Goal: Information Seeking & Learning: Learn about a topic

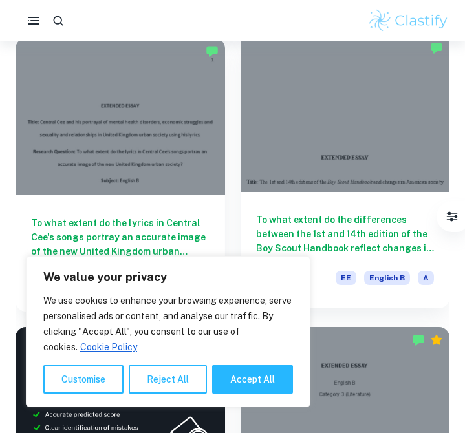
scroll to position [105, 0]
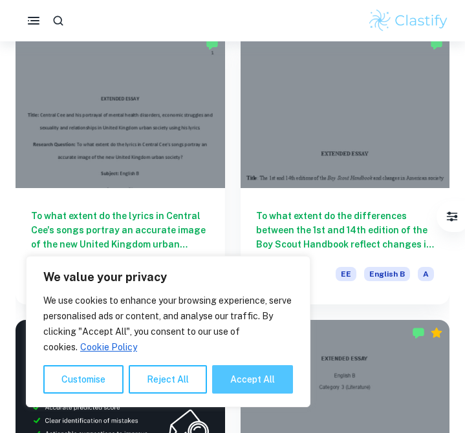
click at [240, 380] on button "Accept All" at bounding box center [252, 379] width 81 height 28
checkbox input "true"
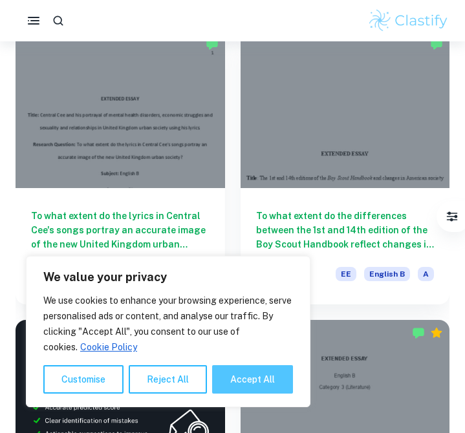
checkbox input "true"
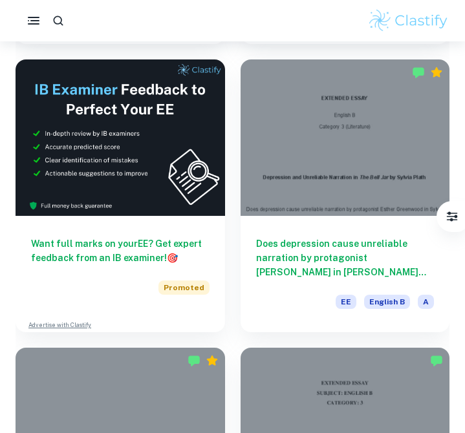
scroll to position [363, 0]
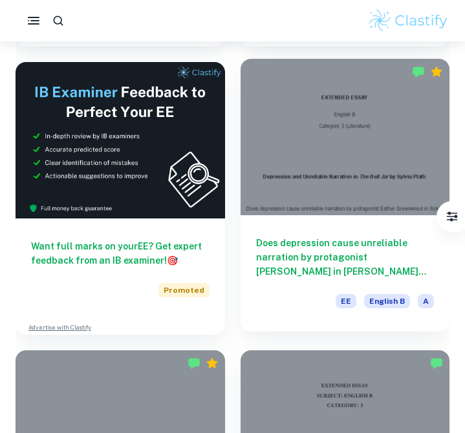
click at [280, 194] on div at bounding box center [346, 137] width 210 height 157
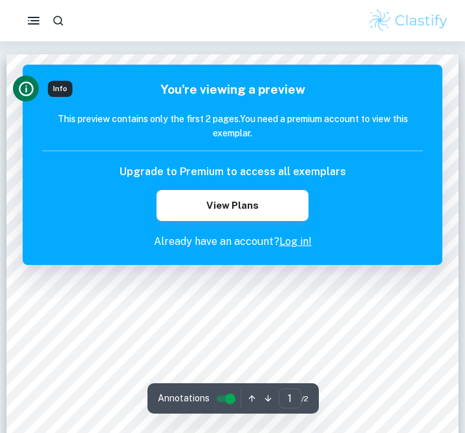
click at [30, 82] on icon "Info" at bounding box center [25, 88] width 17 height 17
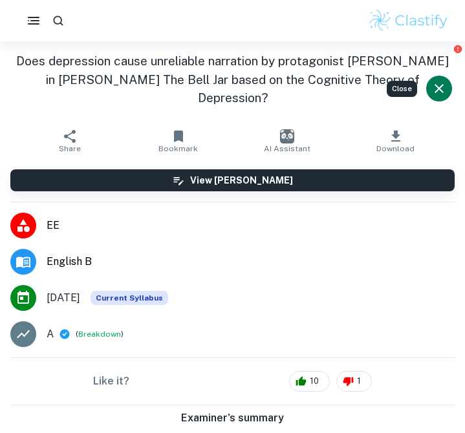
click at [440, 83] on icon "Close" at bounding box center [439, 89] width 16 height 16
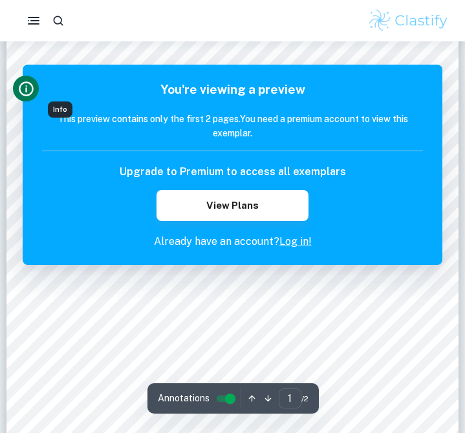
scroll to position [60, 0]
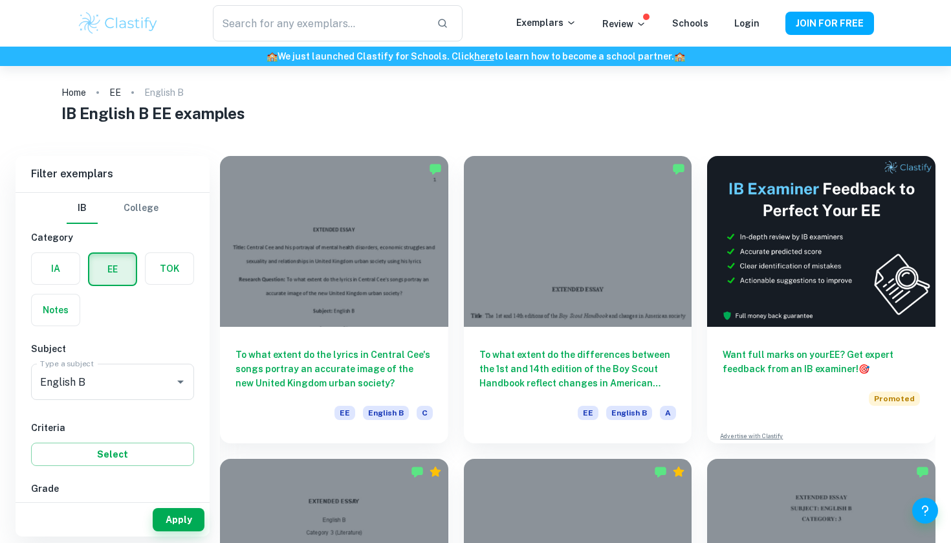
click at [166, 215] on div "IB College" at bounding box center [112, 208] width 163 height 31
click at [148, 208] on button "College" at bounding box center [141, 208] width 35 height 31
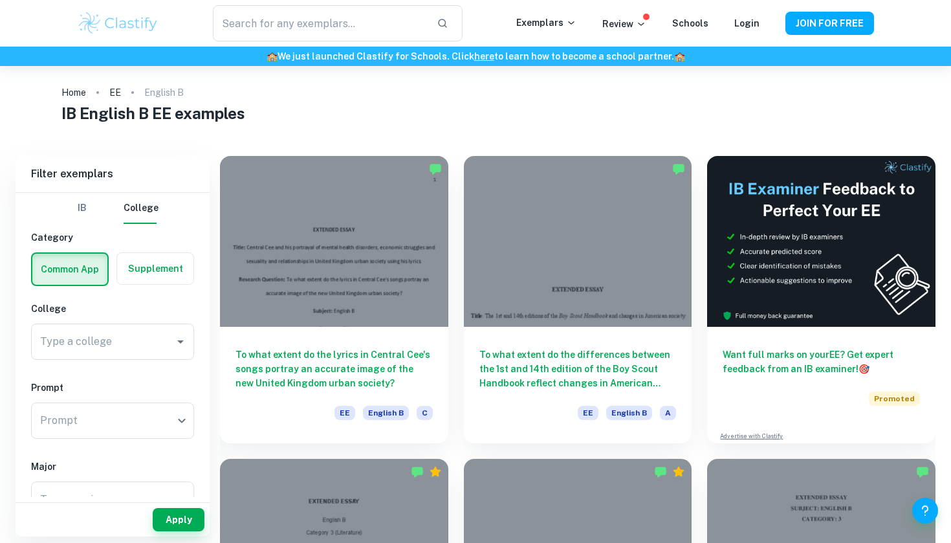
click at [85, 211] on button "IB" at bounding box center [82, 208] width 31 height 31
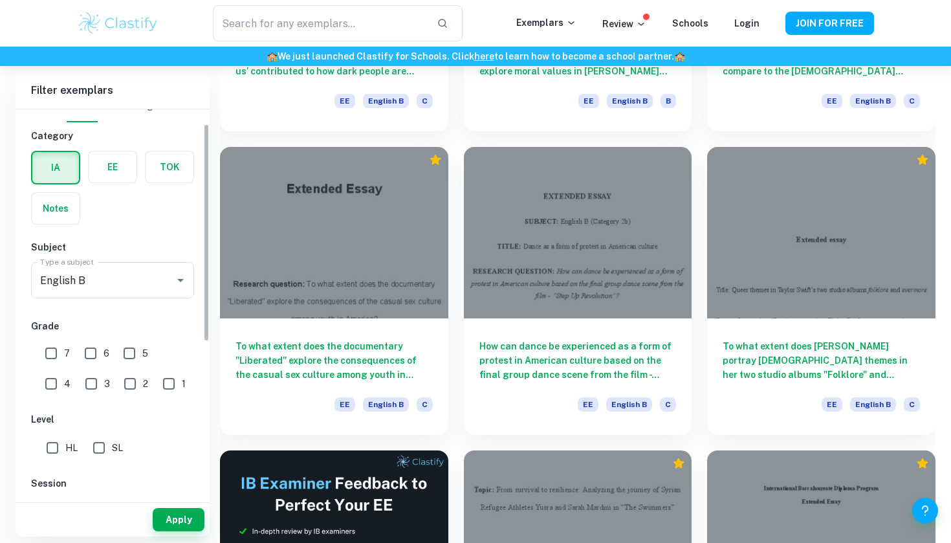
scroll to position [30, 0]
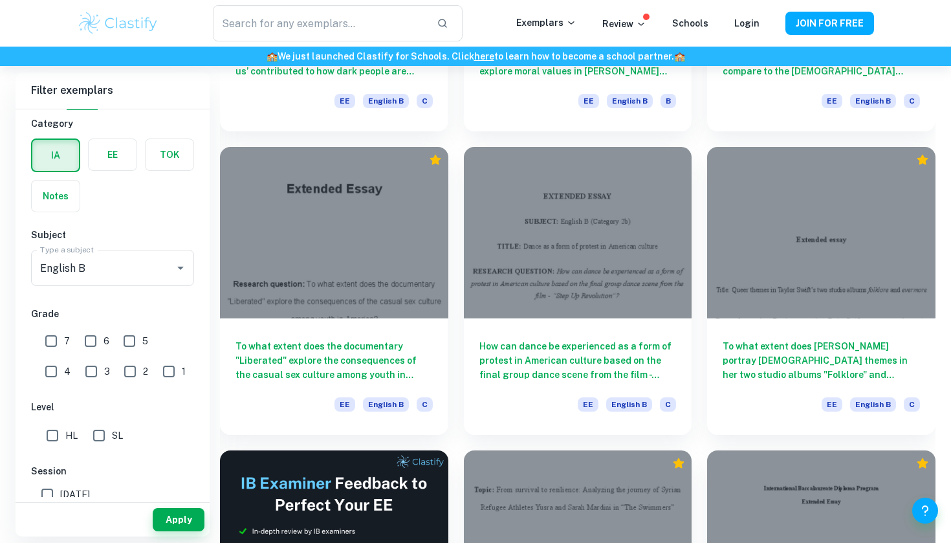
click at [49, 337] on input "7" at bounding box center [51, 341] width 26 height 26
checkbox input "true"
click at [163, 433] on button "Apply" at bounding box center [179, 519] width 52 height 23
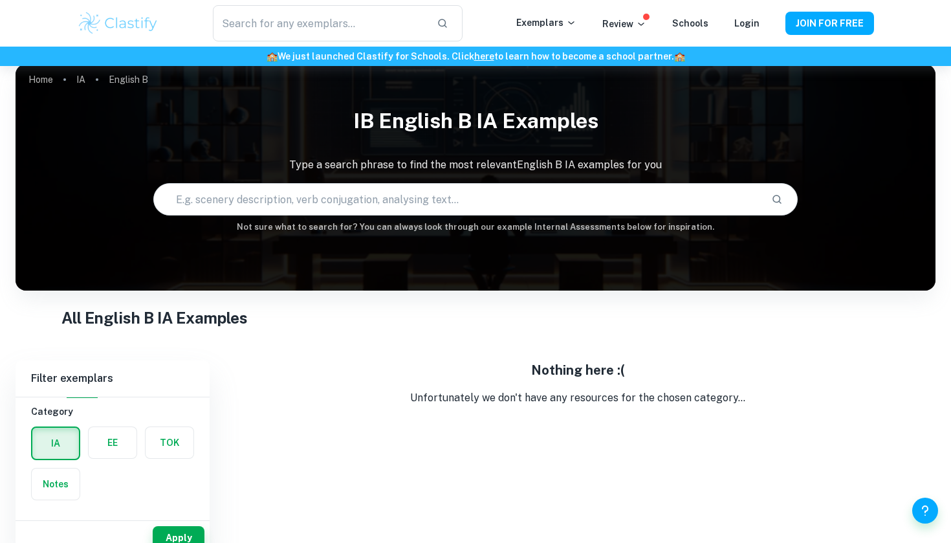
scroll to position [13, 0]
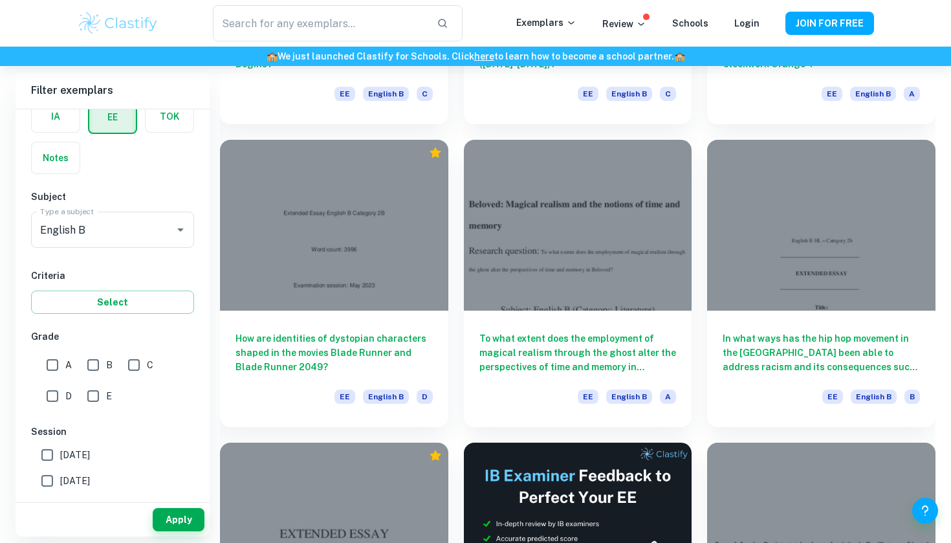
scroll to position [2982, 0]
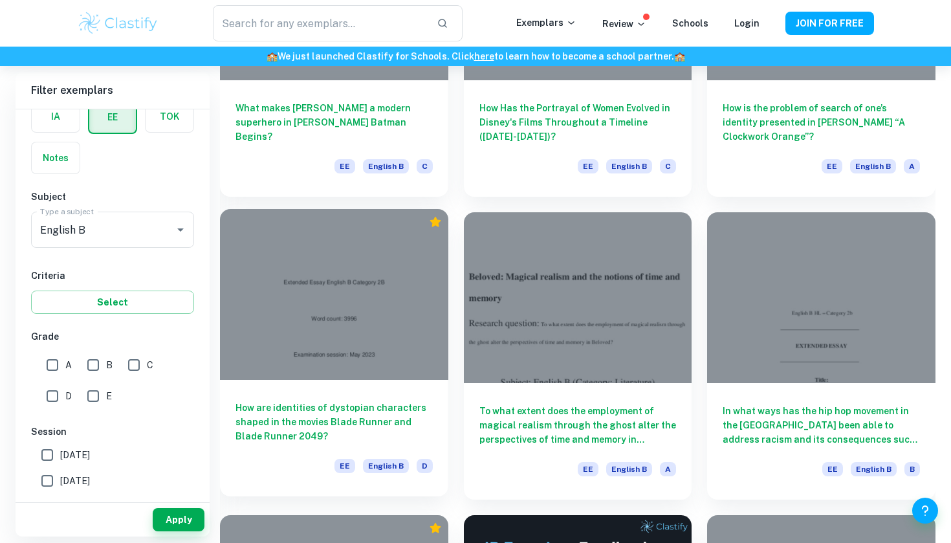
click at [374, 284] on div at bounding box center [334, 294] width 228 height 171
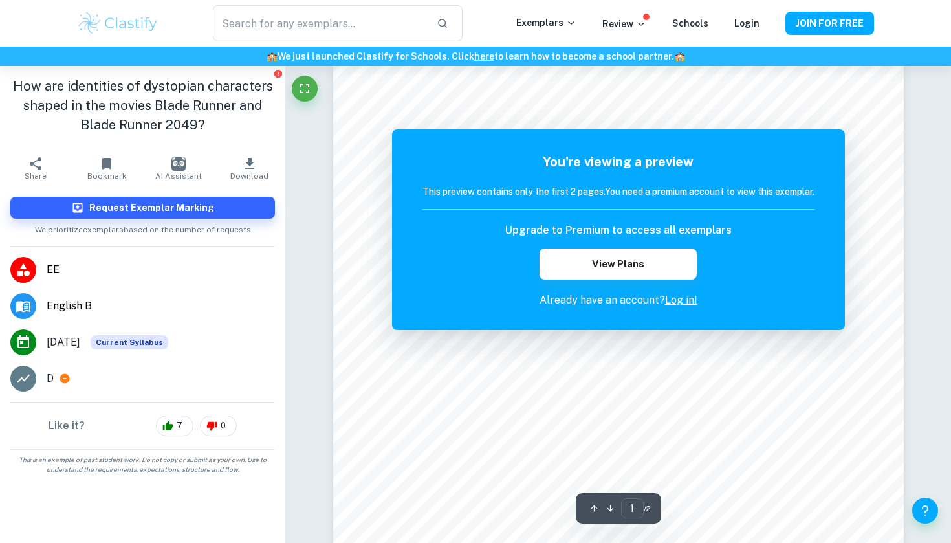
scroll to position [171, 0]
click at [464, 298] on link "Log in!" at bounding box center [681, 300] width 32 height 12
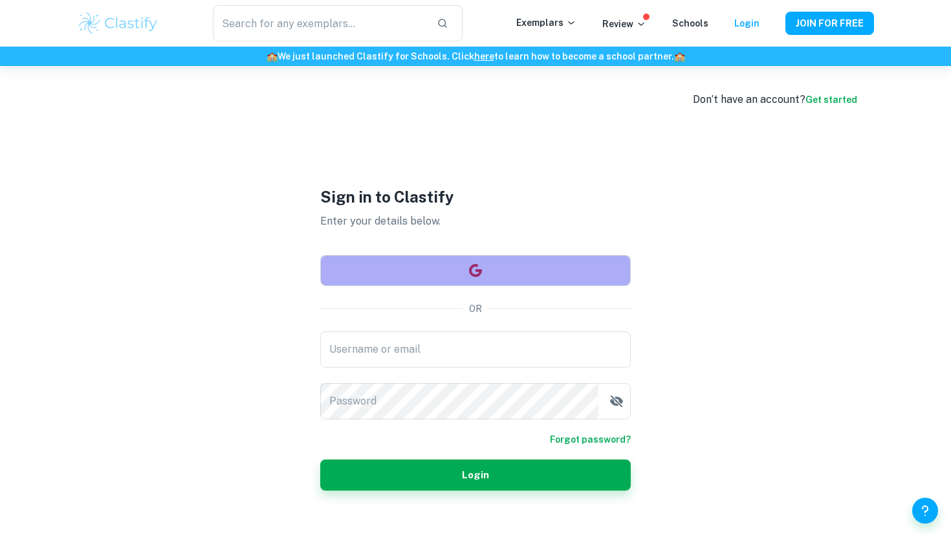
click at [464, 280] on button "button" at bounding box center [475, 270] width 310 height 31
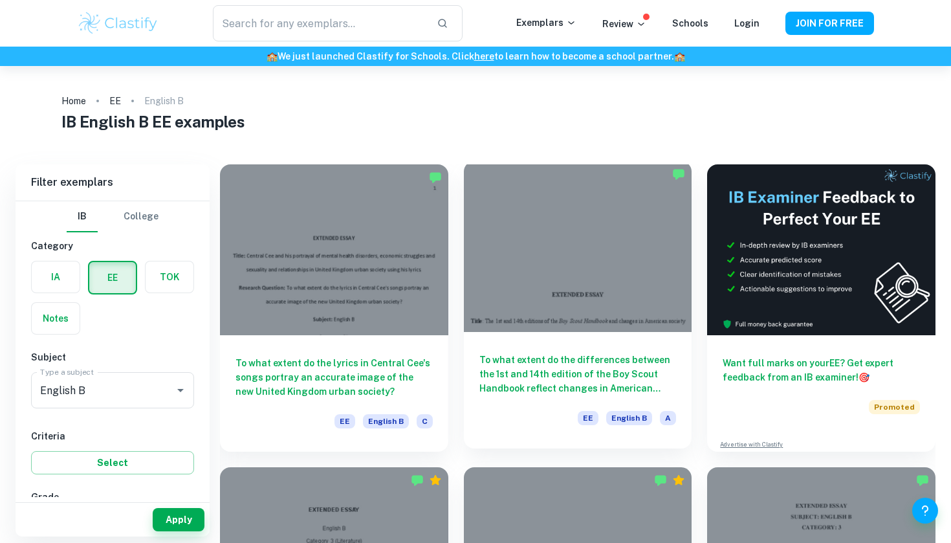
click at [615, 367] on h6 "To what extent do the differences between the 1st and 14th edition of the Boy S…" at bounding box center [577, 373] width 197 height 43
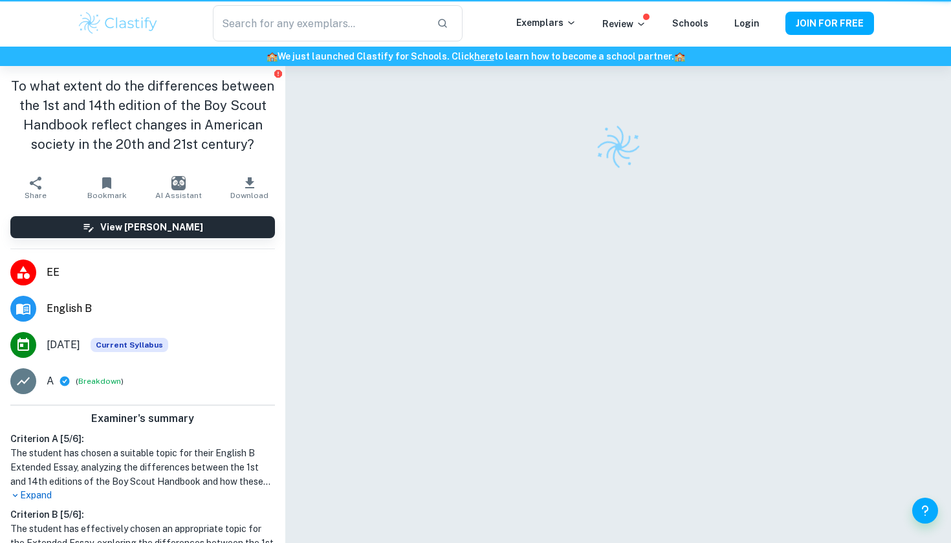
click at [615, 367] on div at bounding box center [618, 321] width 570 height 510
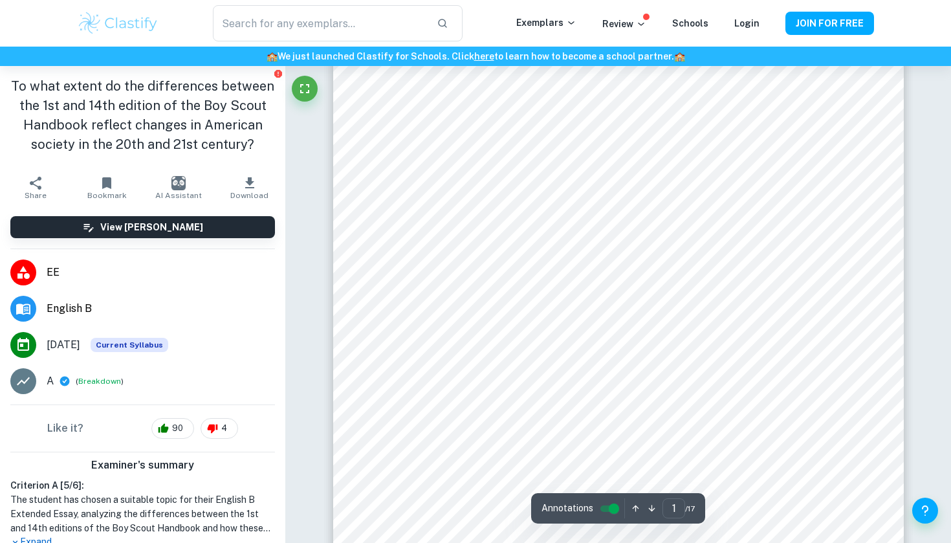
scroll to position [276, 0]
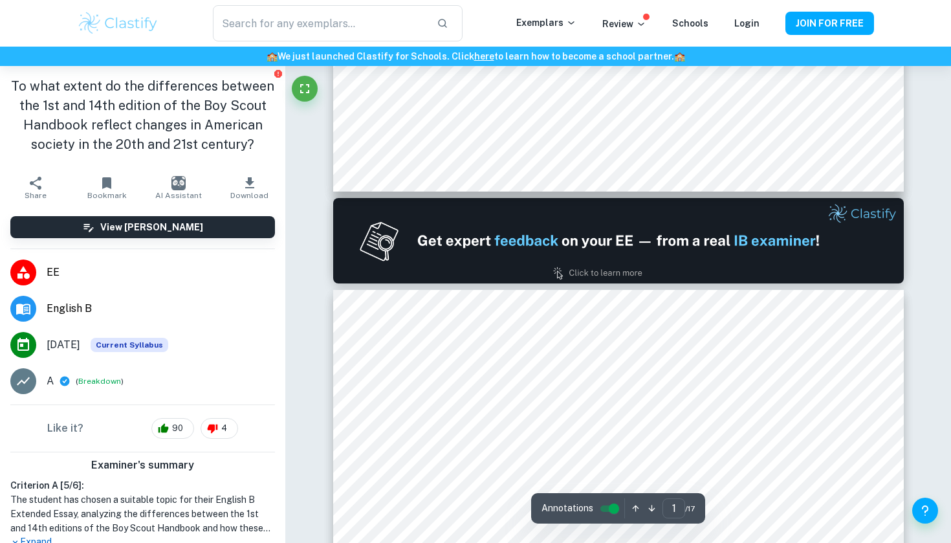
type input "2"
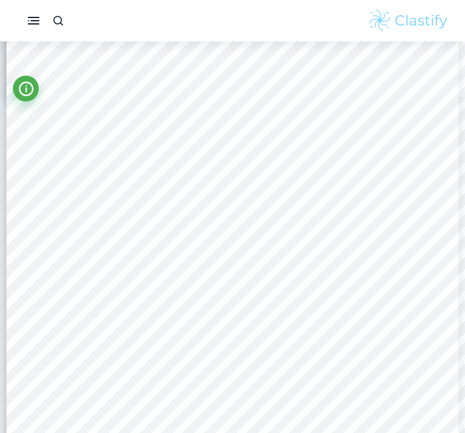
scroll to position [762, 0]
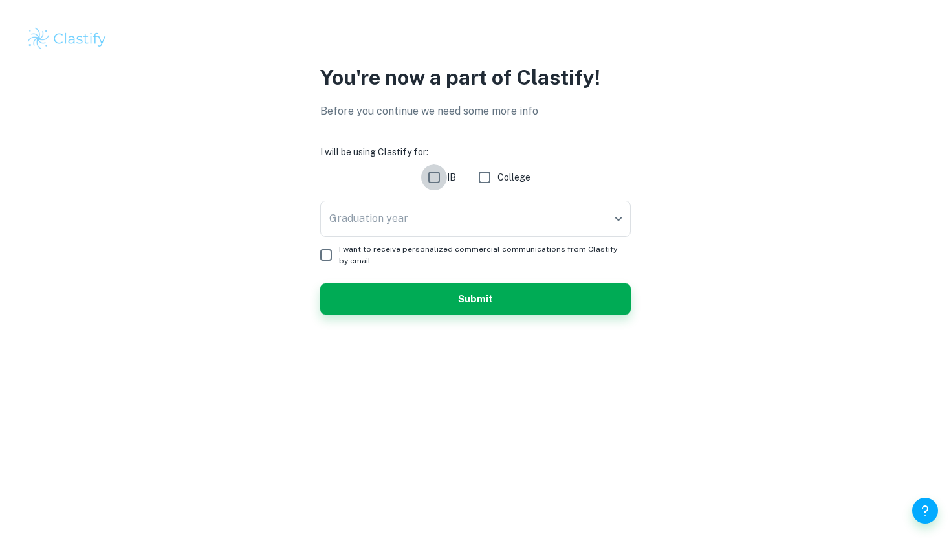
click at [438, 178] on input "IB" at bounding box center [434, 177] width 26 height 26
checkbox input "true"
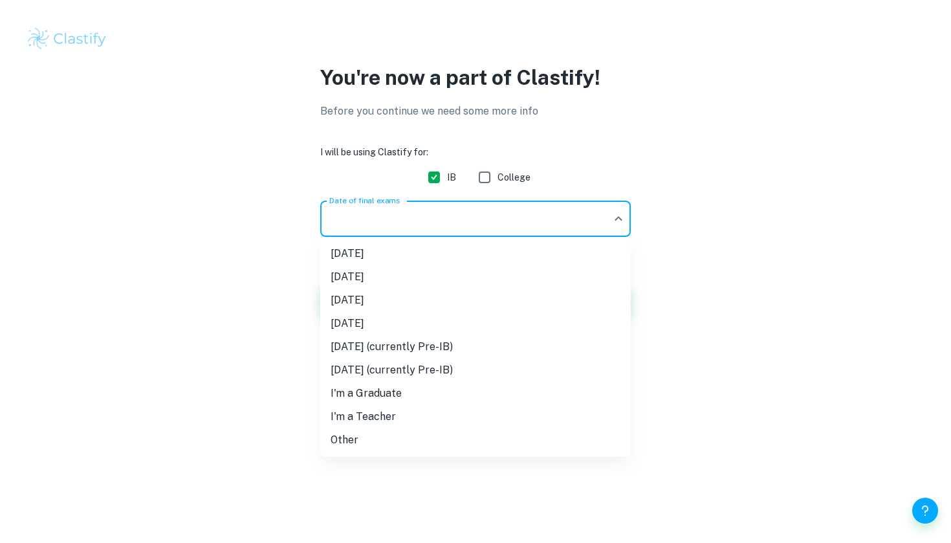
click at [482, 229] on body "We value your privacy We use cookies to enhance your browsing experience, serve…" at bounding box center [475, 271] width 951 height 543
click at [461, 376] on li "November 2027 (currently Pre-IB)" at bounding box center [475, 369] width 310 height 23
type input "N27"
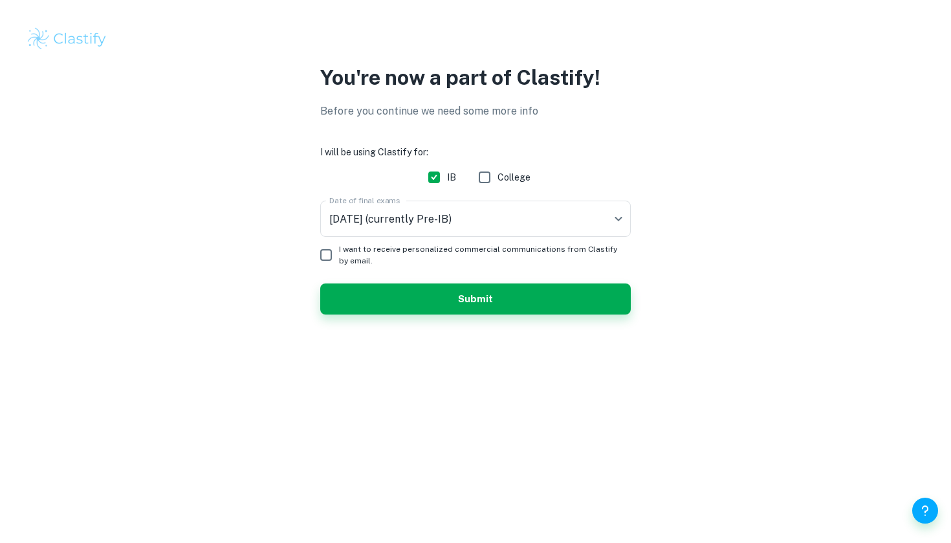
click at [379, 279] on form "I will be using Clastify for: IB College Date of final exams November 2027 (cur…" at bounding box center [475, 229] width 310 height 169
click at [379, 290] on button "Submit" at bounding box center [475, 298] width 310 height 31
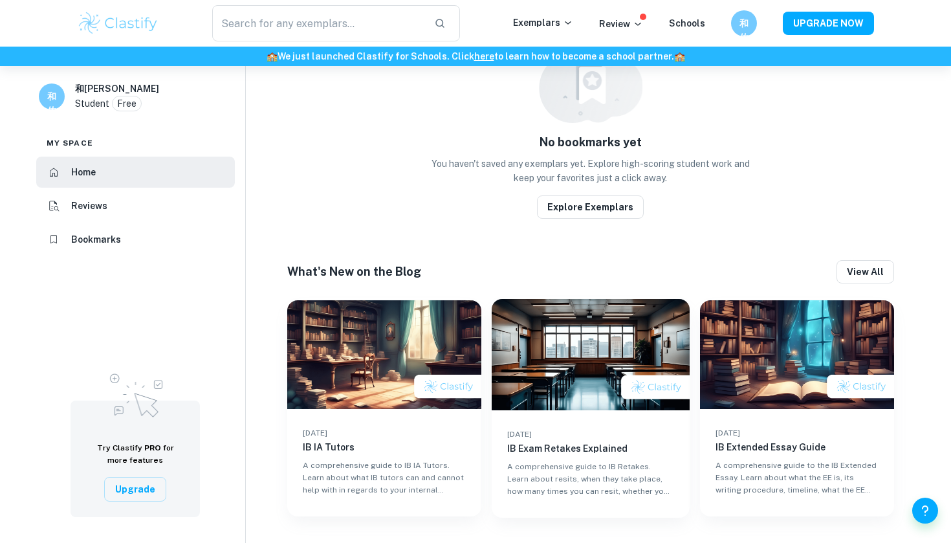
scroll to position [631, 0]
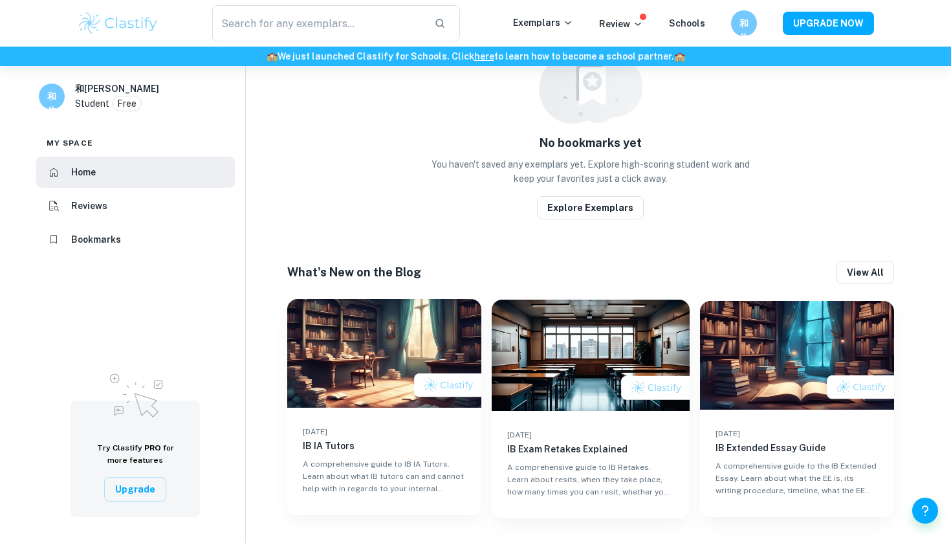
click at [327, 428] on span "22 Aug 2025" at bounding box center [315, 431] width 25 height 9
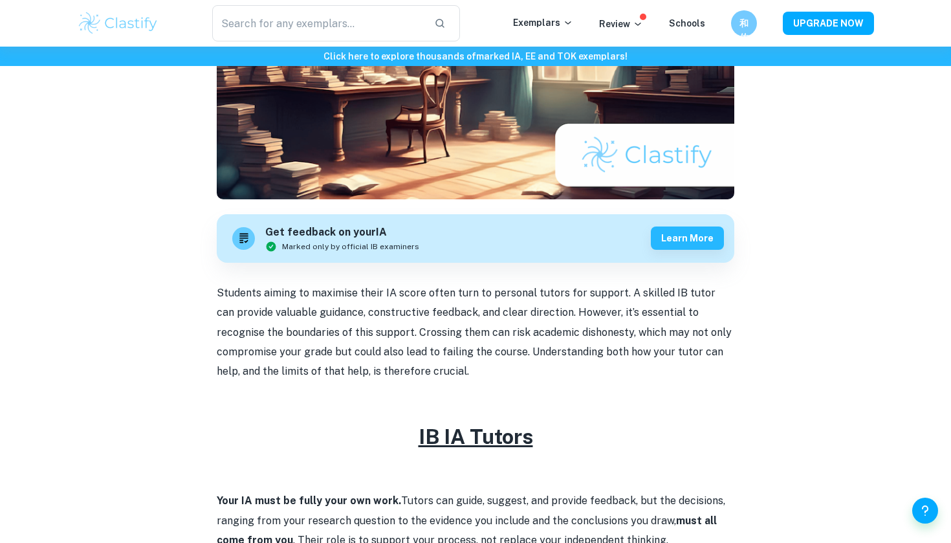
scroll to position [244, 0]
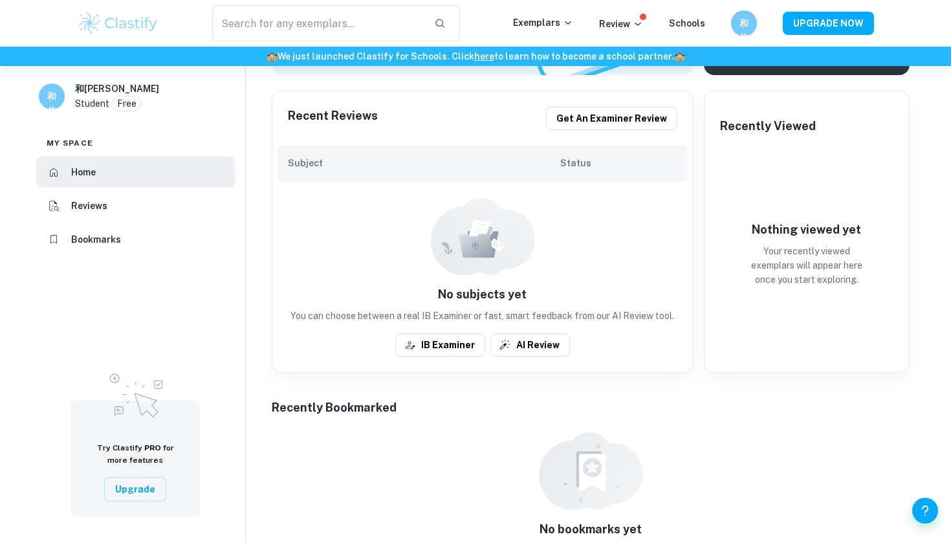
scroll to position [631, 0]
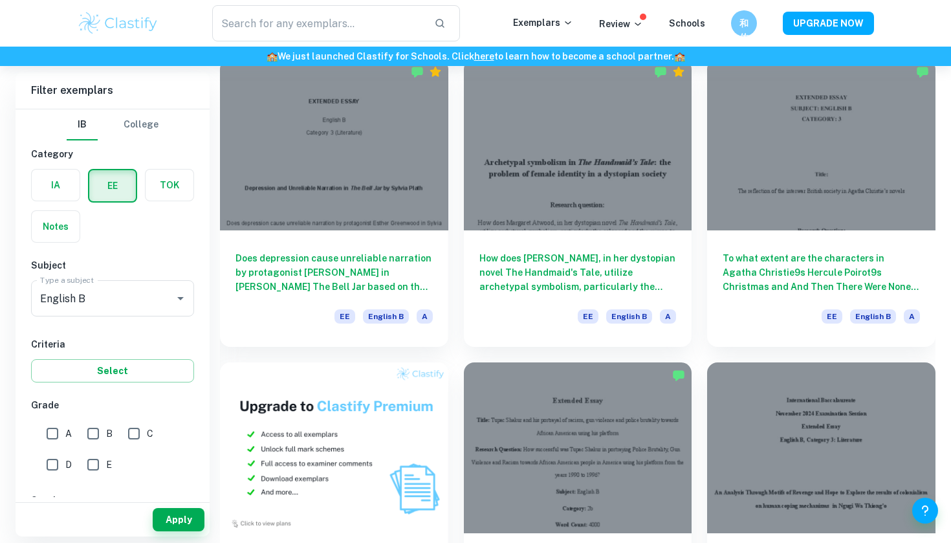
scroll to position [406, 0]
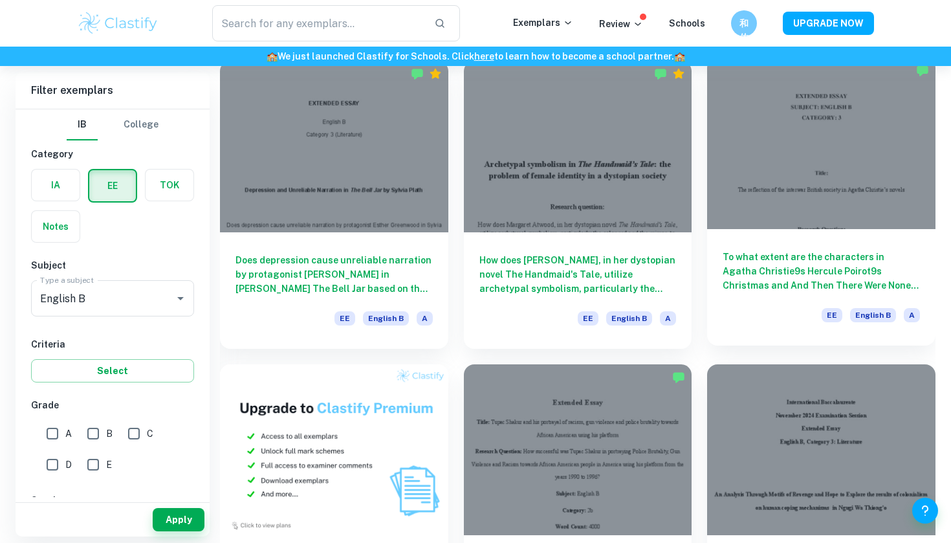
click at [732, 274] on h6 "To what extent are the characters in Agatha Christie9s Hercule Poirot9s Christm…" at bounding box center [820, 271] width 197 height 43
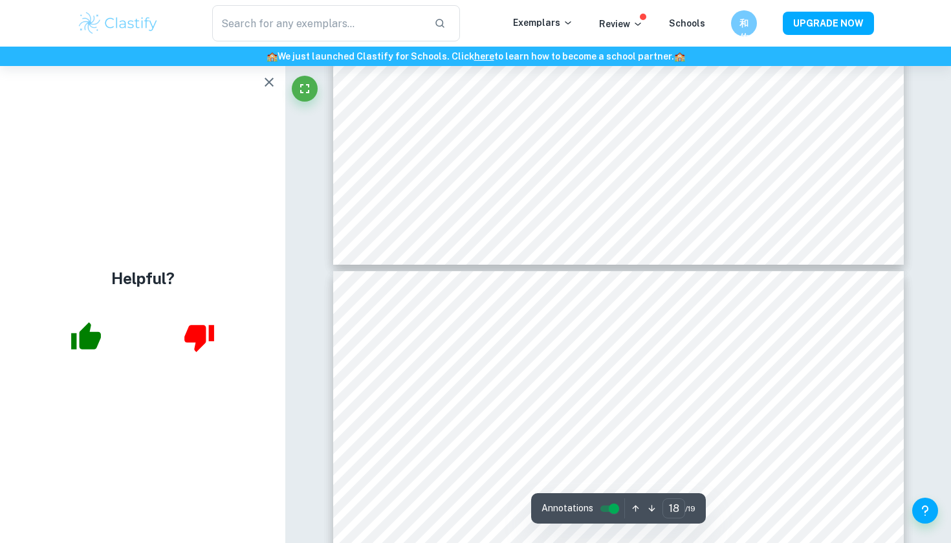
scroll to position [14805, 0]
click at [93, 343] on icon "button" at bounding box center [86, 335] width 30 height 27
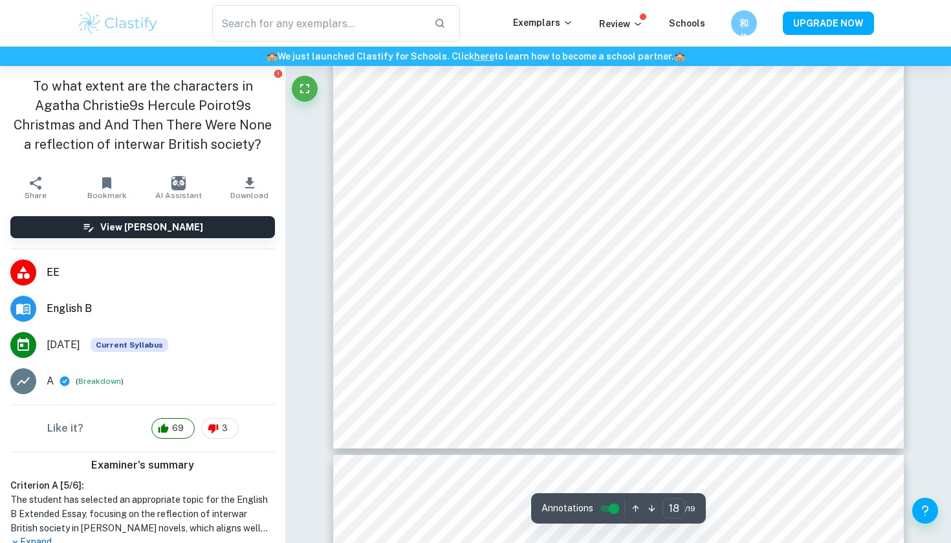
scroll to position [14625, 0]
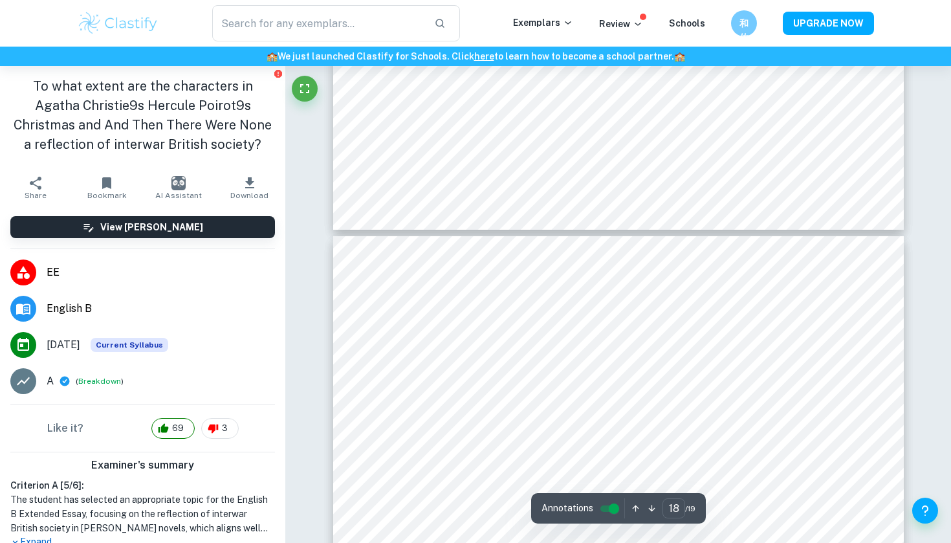
type input "17"
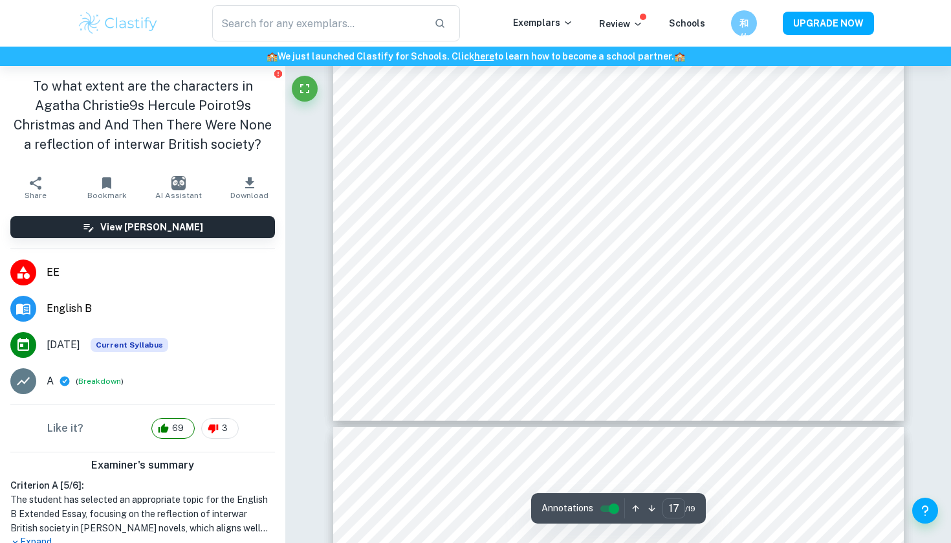
scroll to position [13839, 0]
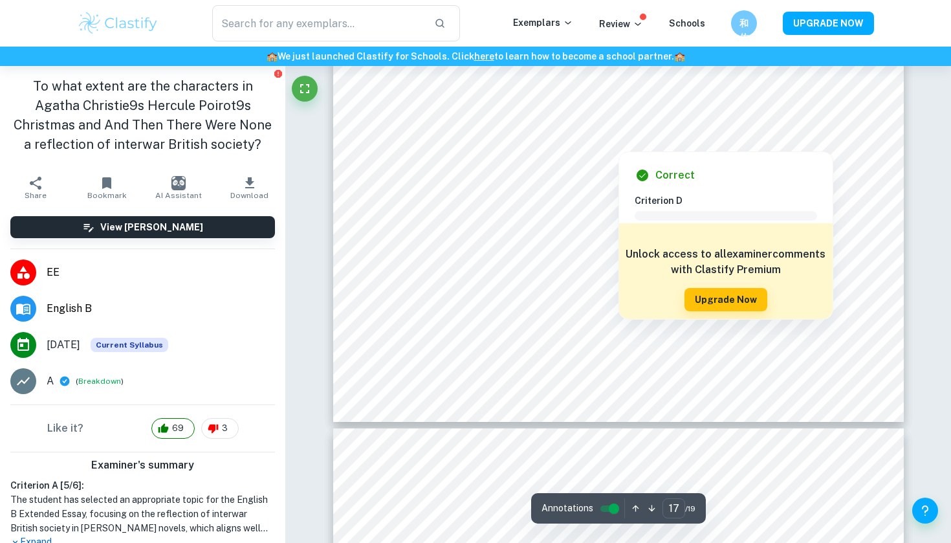
click at [647, 142] on div at bounding box center [617, 142] width 91 height 13
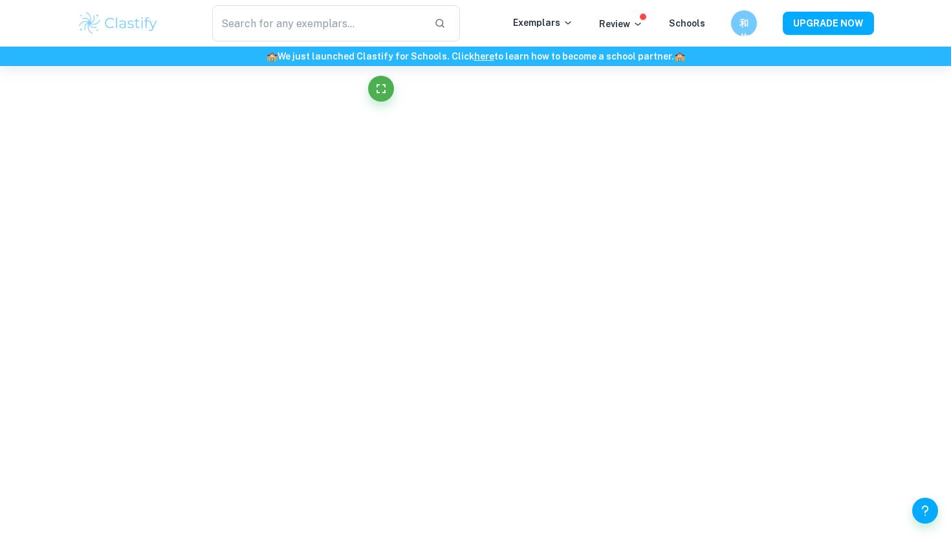
scroll to position [13738, 0]
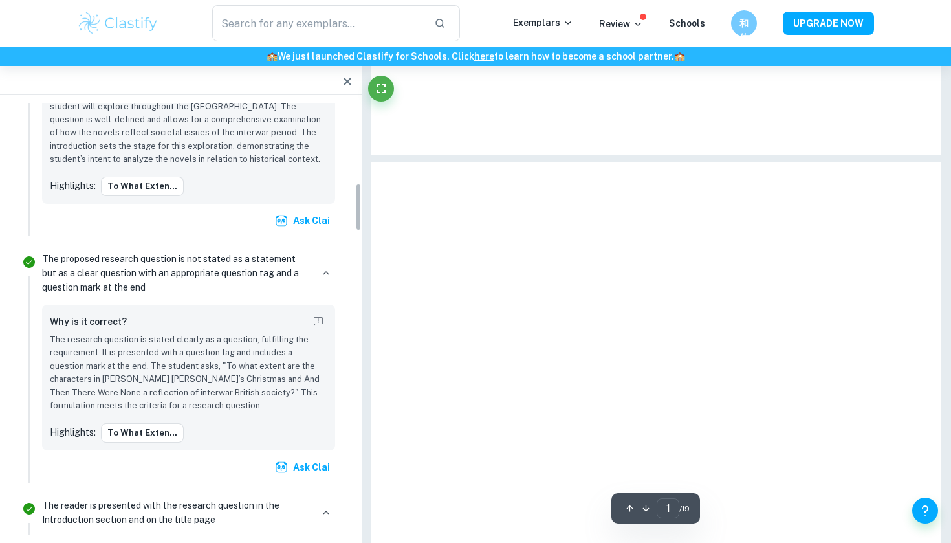
type input "18"
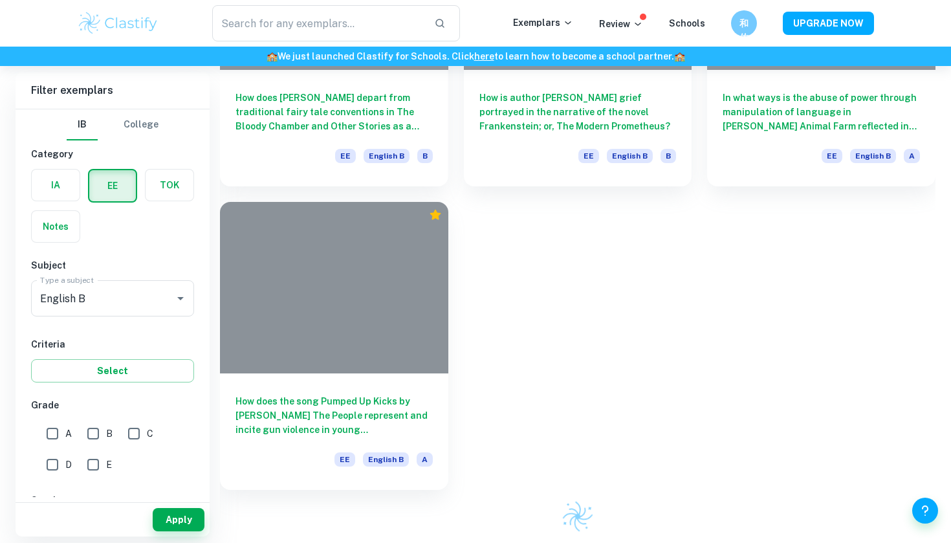
scroll to position [406, 0]
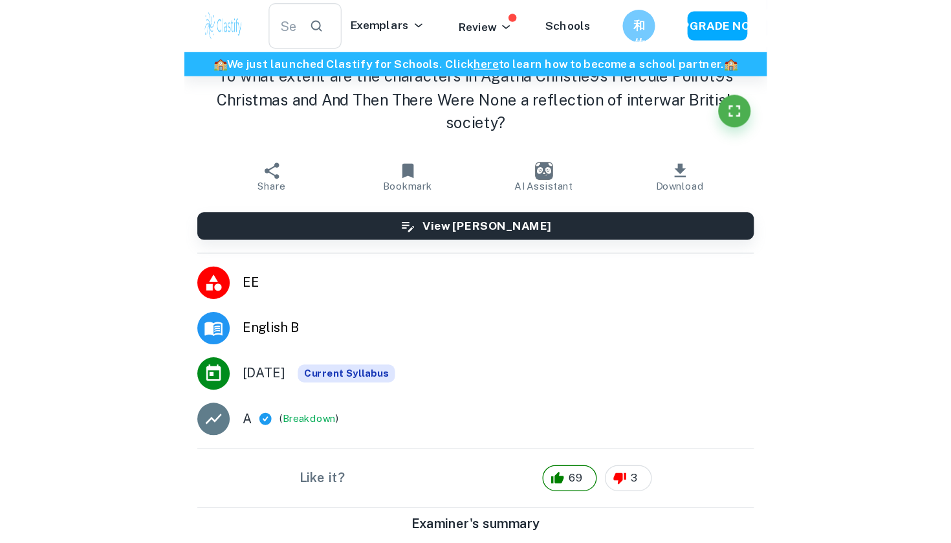
scroll to position [10957, 0]
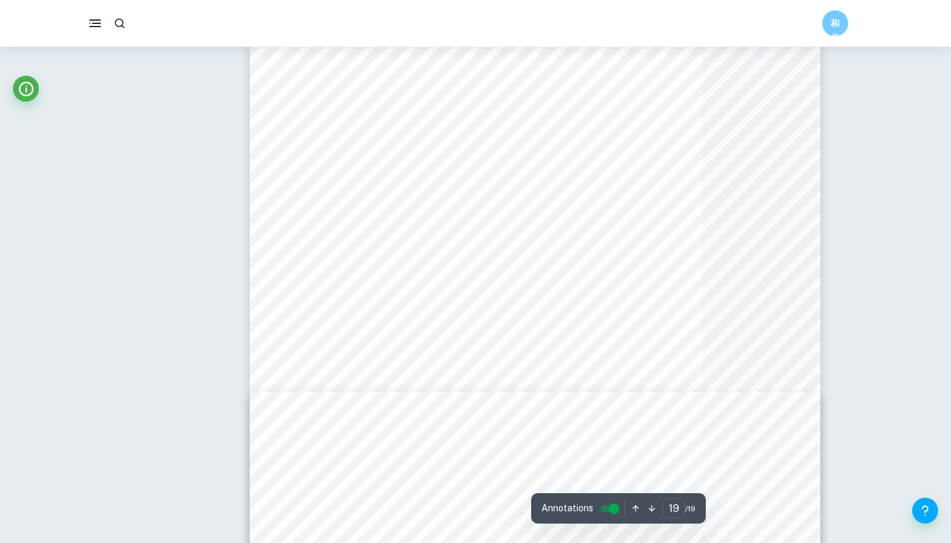
type input "17"
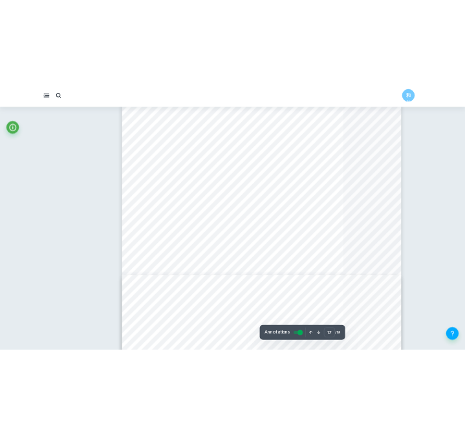
scroll to position [10900, 0]
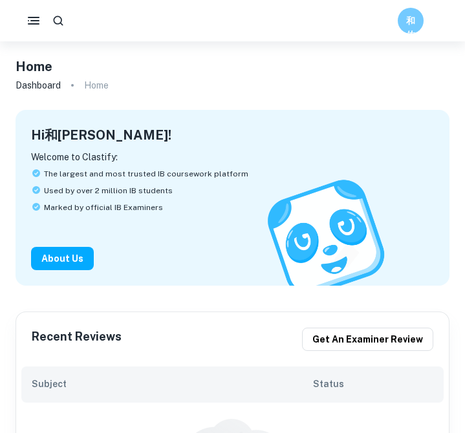
scroll to position [631, 0]
